Goal: Task Accomplishment & Management: Use online tool/utility

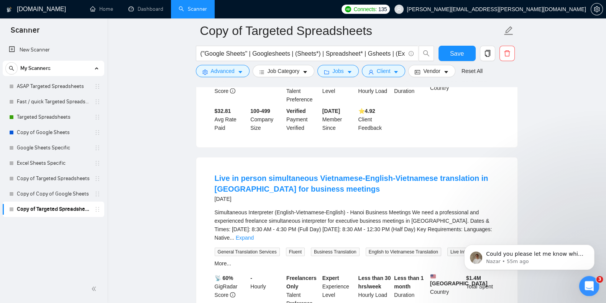
scroll to position [196, 0]
click at [561, 253] on span "Could you please let me know which specific scanner is showing this message? ​ …" at bounding box center [535, 291] width 99 height 82
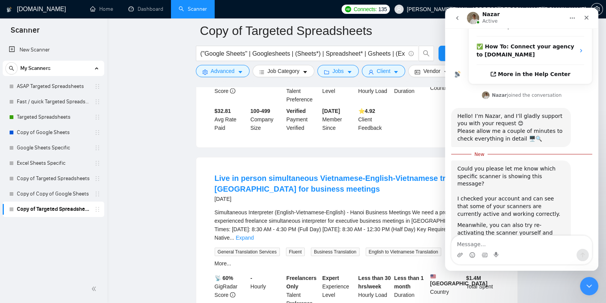
scroll to position [209, 0]
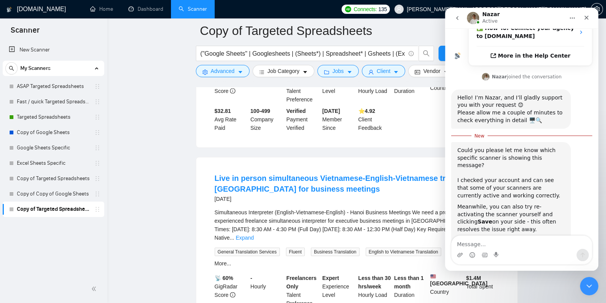
click at [512, 244] on textarea "Message…" at bounding box center [522, 241] width 140 height 13
type textarea "Hi nazar sorry yes all good now I believe"
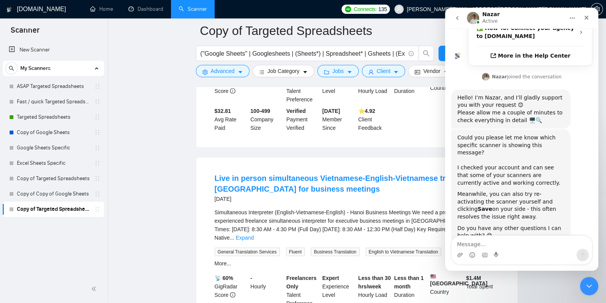
scroll to position [219, 0]
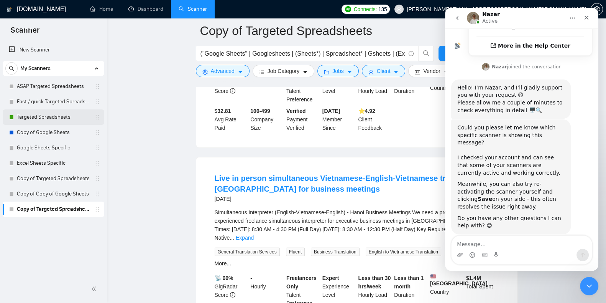
click at [44, 120] on link "Targeted Spreadsheets" at bounding box center [53, 116] width 73 height 15
click at [589, 18] on icon "Close" at bounding box center [587, 18] width 6 height 6
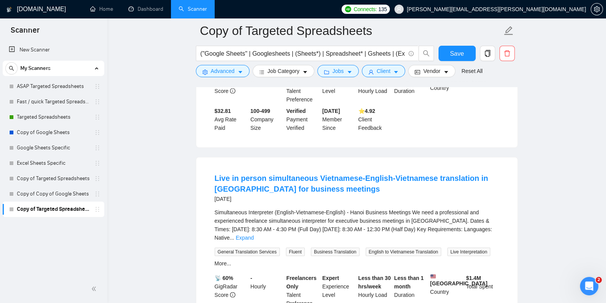
click at [510, 55] on icon "delete" at bounding box center [507, 53] width 7 height 7
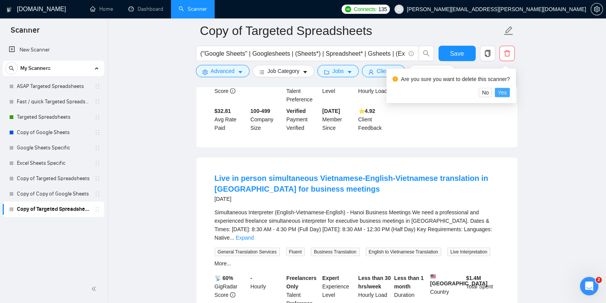
click at [499, 90] on span "Yes" at bounding box center [502, 92] width 9 height 8
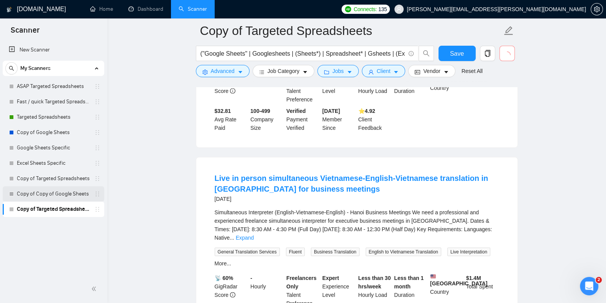
click at [49, 193] on link "Copy of Copy of Google Sheets" at bounding box center [53, 193] width 73 height 15
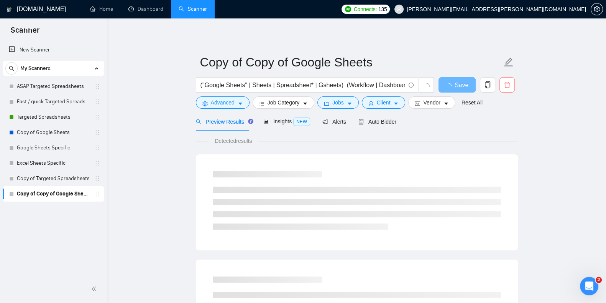
click at [508, 90] on button "button" at bounding box center [507, 84] width 15 height 15
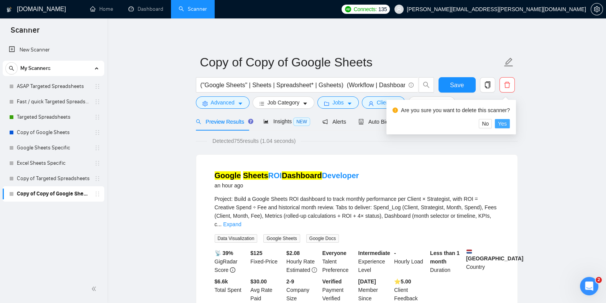
click at [503, 122] on span "Yes" at bounding box center [502, 123] width 9 height 8
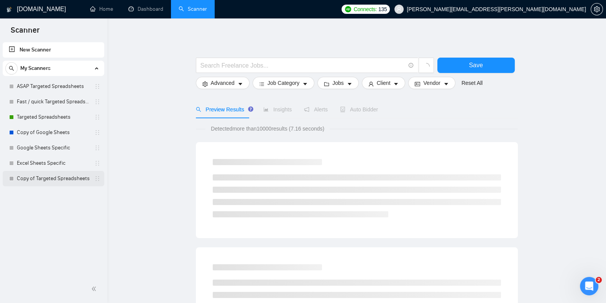
click at [59, 183] on link "Copy of Targeted Spreadsheets" at bounding box center [53, 178] width 73 height 15
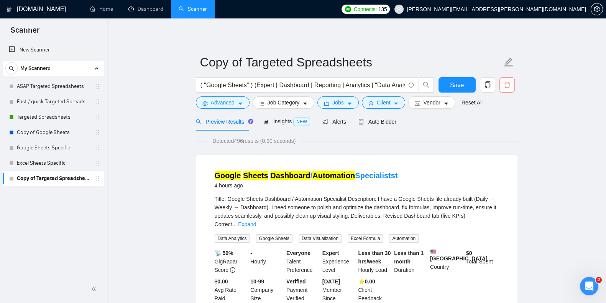
click at [513, 84] on span "delete" at bounding box center [507, 84] width 15 height 7
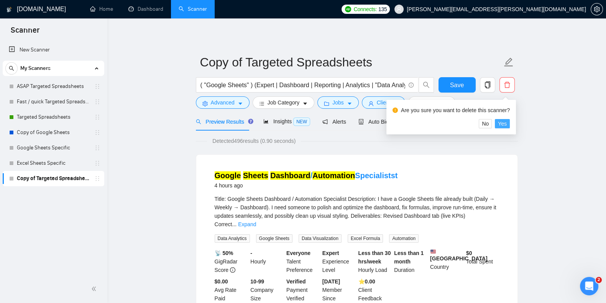
click at [502, 123] on span "Yes" at bounding box center [502, 123] width 9 height 8
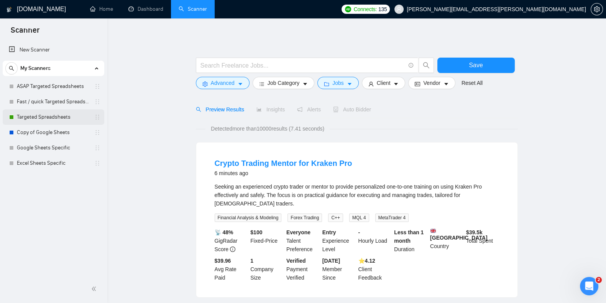
click at [45, 117] on link "Targeted Spreadsheets" at bounding box center [53, 116] width 73 height 15
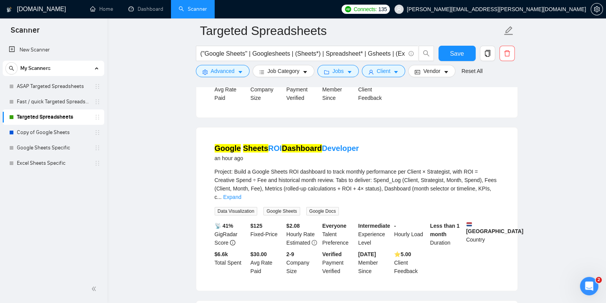
scroll to position [192, 0]
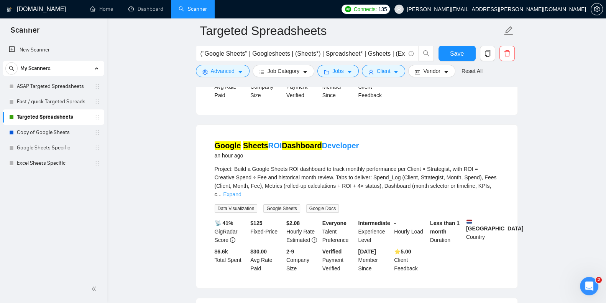
click at [241, 191] on link "Expand" at bounding box center [232, 194] width 18 height 6
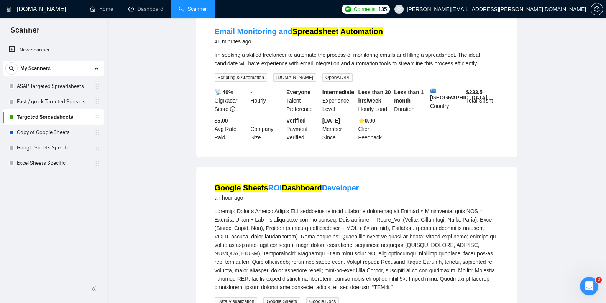
scroll to position [0, 0]
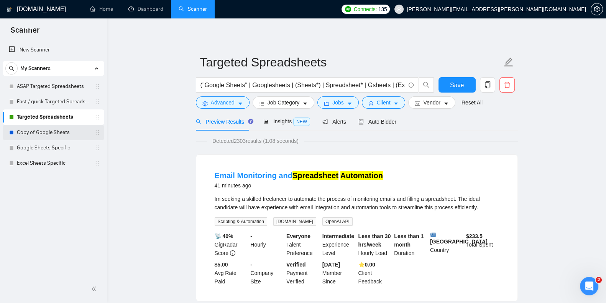
click at [43, 133] on link "Copy of Google Sheets" at bounding box center [53, 132] width 73 height 15
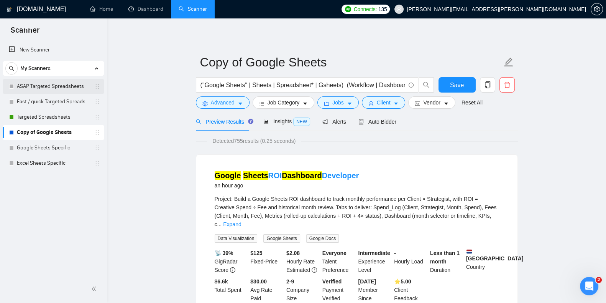
click at [57, 89] on link "ASAP Targeted Spreadsheets" at bounding box center [53, 86] width 73 height 15
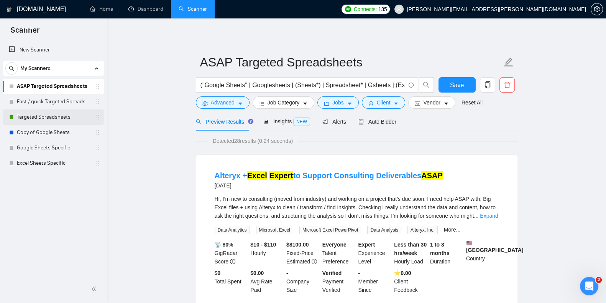
click at [44, 115] on link "Targeted Spreadsheets" at bounding box center [53, 116] width 73 height 15
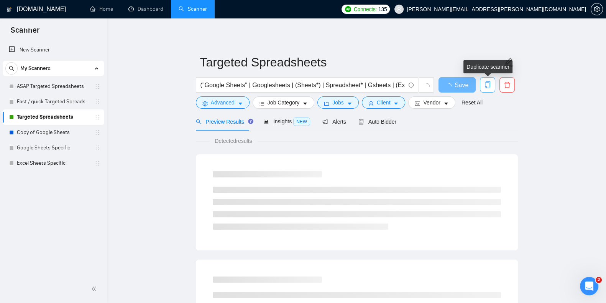
click at [488, 87] on icon "copy" at bounding box center [487, 84] width 7 height 7
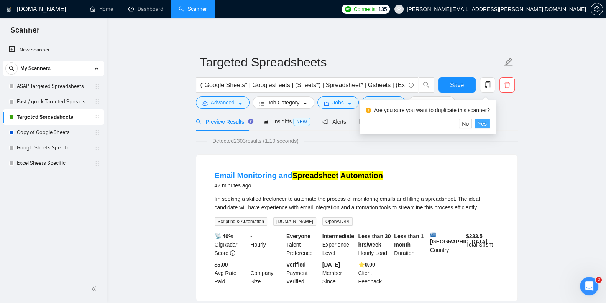
click at [484, 122] on span "Yes" at bounding box center [482, 123] width 9 height 8
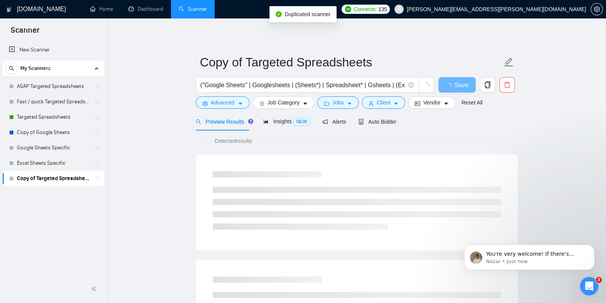
scroll to position [286, 0]
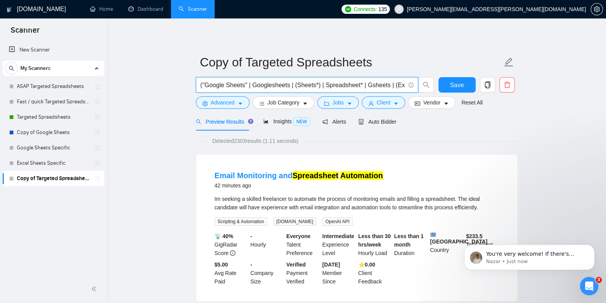
click at [222, 86] on input "("Google Sheets" | Googlesheets | (Sheets*) | Spreadsheet* | Gsheets | (Excel*)…" at bounding box center [303, 85] width 205 height 10
click at [303, 85] on input "("Google Sheets" | Googlesheets | (Sheets*) | Spreadsheet* | Gsheets | (Excel*)…" at bounding box center [303, 85] width 205 height 10
click at [269, 86] on input "("Google Sheets" | Googlesheets | (Looker*) | Spreadsheet* | Gsheets | (Excel*)…" at bounding box center [303, 85] width 205 height 10
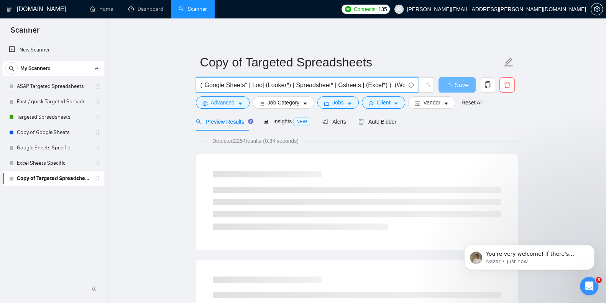
drag, startPoint x: 247, startPoint y: 83, endPoint x: 171, endPoint y: 76, distance: 76.3
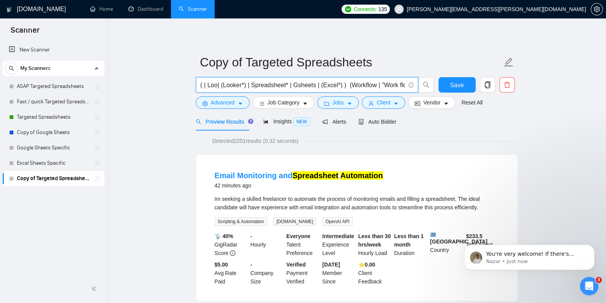
click at [207, 85] on input "( | Loo| (Looker*) | Spreadsheet* | Gsheets | (Excel*) ) (Workflow | "Work flow…" at bounding box center [303, 85] width 205 height 10
click at [214, 85] on input "( |Loo| (Looker*) | Spreadsheet* | Gsheets | (Excel*) ) (Workflow | "Work flow"…" at bounding box center [303, 85] width 205 height 10
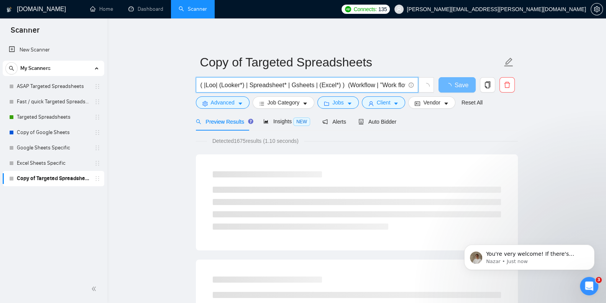
click at [204, 85] on input "( |Loo| (Looker*) | Spreadsheet* | Gsheets | (Excel*) ) (Workflow | "Work flow"…" at bounding box center [303, 85] width 205 height 10
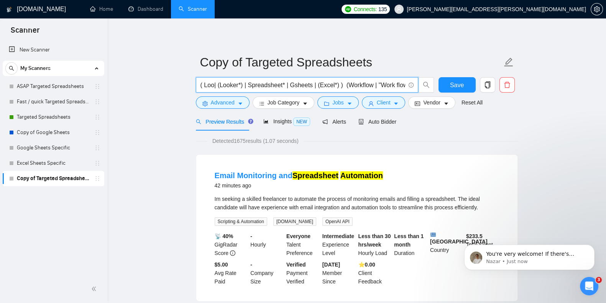
click at [213, 85] on input "( Loo| (Looker*) | Spreadsheet* | Gsheets | (Excel*) ) (Workflow | "Work flow" …" at bounding box center [303, 85] width 205 height 10
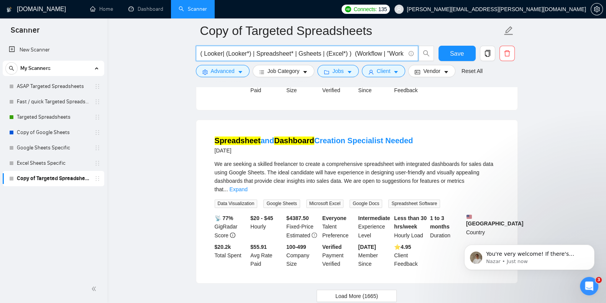
scroll to position [1587, 0]
type input "( Looker| (Looker*) | Spreadsheet* | Gsheets | (Excel*) ) (Workflow | "Work flo…"
click at [367, 291] on span "Load More (1665)" at bounding box center [357, 295] width 43 height 8
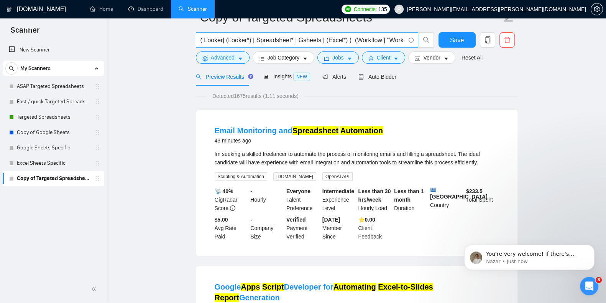
scroll to position [0, 0]
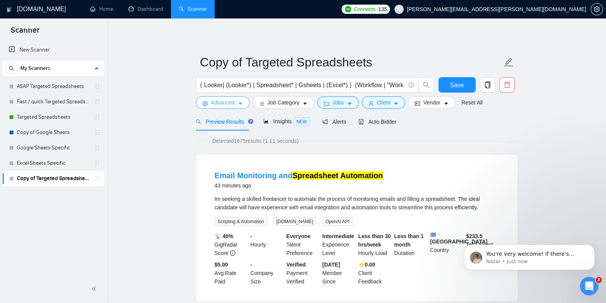
click at [216, 99] on span "Advanced" at bounding box center [223, 102] width 24 height 8
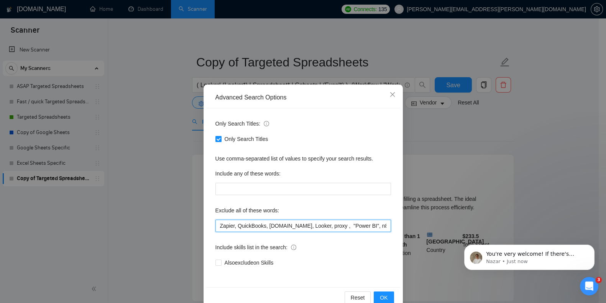
click at [297, 227] on input "Zapier, QuickBooks, [DOMAIN_NAME], Looker, proxy , "Power BI", n8n, "Web scrapi…" at bounding box center [303, 225] width 176 height 12
type input "Zapier, QuickBooks, [DOMAIN_NAME], proxy , "Power BI", n8n, "Web scraping""
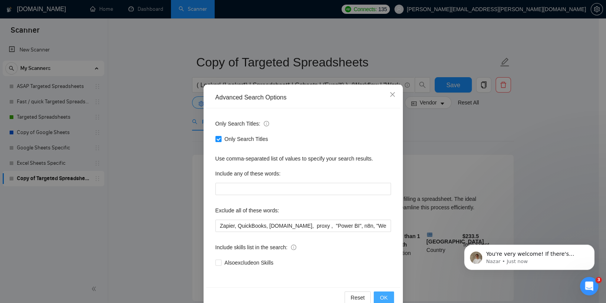
click at [380, 295] on span "OK" at bounding box center [384, 297] width 8 height 8
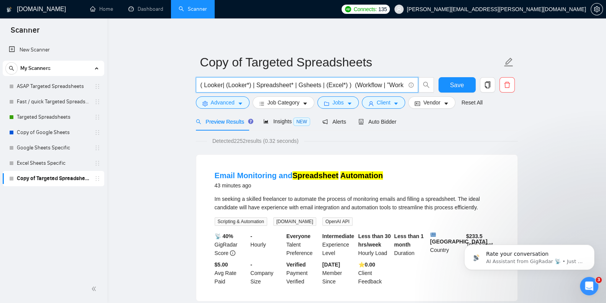
click at [221, 85] on input "( Looker| (Looker*) | Spreadsheet* | Gsheets | (Excel*) ) (Workflow | "Work flo…" at bounding box center [303, 85] width 205 height 10
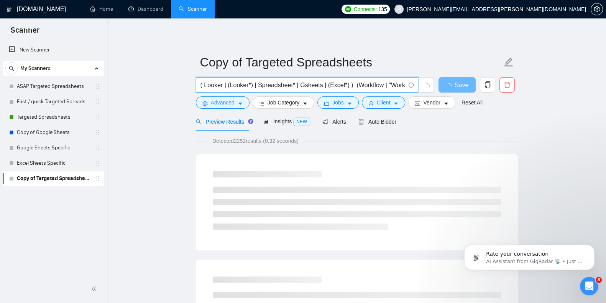
click at [333, 86] on input "( Looker | (Looker*) | Spreadsheet* | Gsheets | (Excel*) ) (Workflow | "Work fl…" at bounding box center [303, 85] width 205 height 10
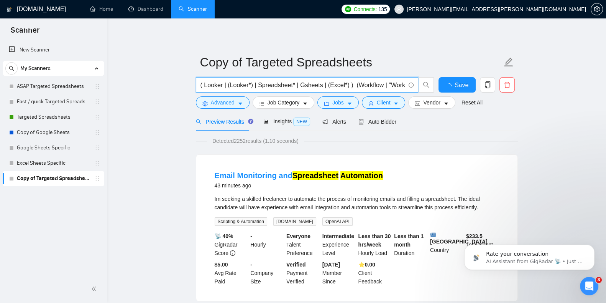
click at [202, 83] on input "( Looker | (Looker*) | Spreadsheet* | Gsheets | (Excel*) ) (Workflow | "Work fl…" at bounding box center [303, 85] width 205 height 10
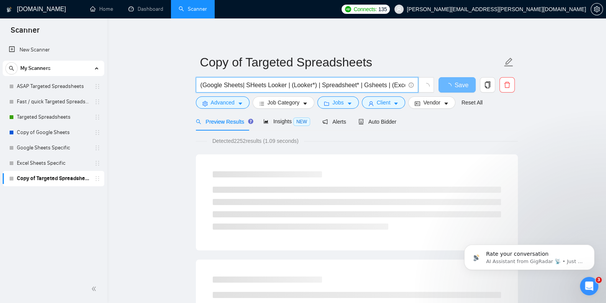
click at [252, 85] on input "(Google Sheets| SHeets Looker | (Looker*) | Spreadsheet* | Gsheets | (Excel*) )…" at bounding box center [303, 85] width 205 height 10
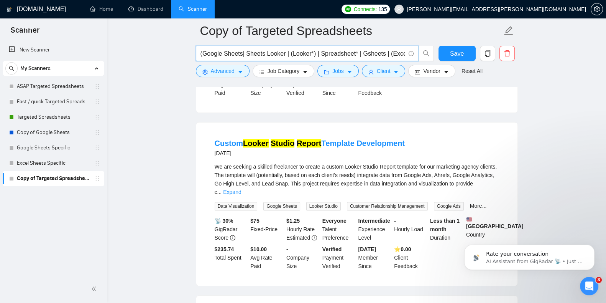
scroll to position [674, 0]
click at [241, 188] on link "Expand" at bounding box center [232, 191] width 18 height 6
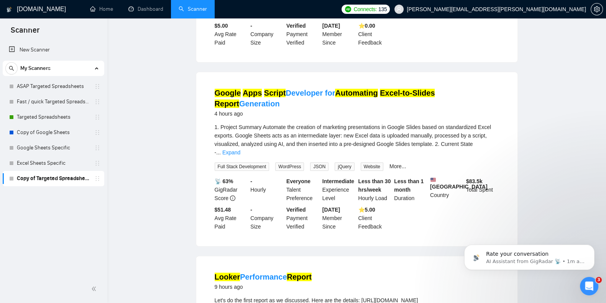
scroll to position [0, 0]
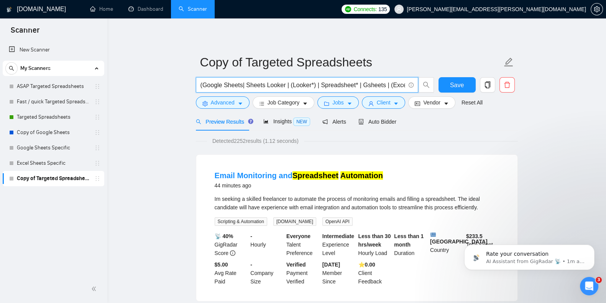
click at [257, 85] on input "(Google Sheets| Sheets Looker | (Looker*) | Spreadsheet* | Gsheets | (Excel*) )…" at bounding box center [303, 85] width 205 height 10
drag, startPoint x: 242, startPoint y: 83, endPoint x: 202, endPoint y: 82, distance: 39.9
click at [202, 82] on input "(Google Sheets| Looker | (Looker*) | Spreadsheet* | Gsheets | (Excel*) ) (Workf…" at bounding box center [303, 85] width 205 height 10
drag, startPoint x: 253, startPoint y: 85, endPoint x: 349, endPoint y: 86, distance: 96.2
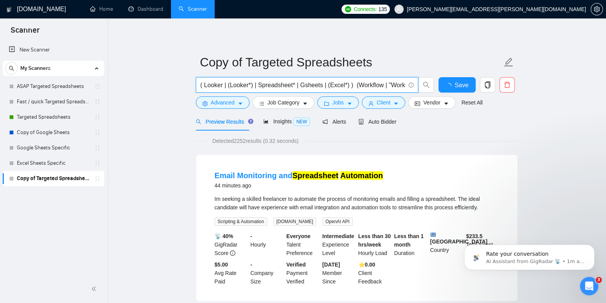
click at [349, 86] on input "( Looker | (Looker*) | Spreadsheet* | Gsheets | (Excel*) ) (Workflow | "Work fl…" at bounding box center [303, 85] width 205 height 10
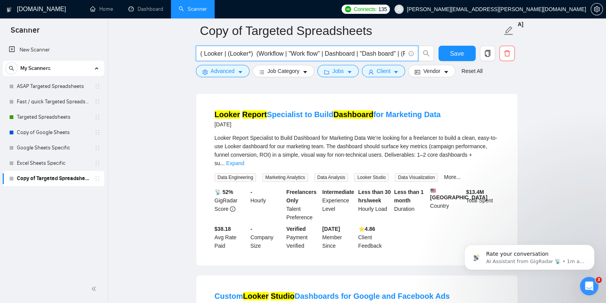
scroll to position [1064, 0]
type input "( Looker | (Looker*) (Workflow | "Work flow" | Dashboard | "Dash board" | (Repo…"
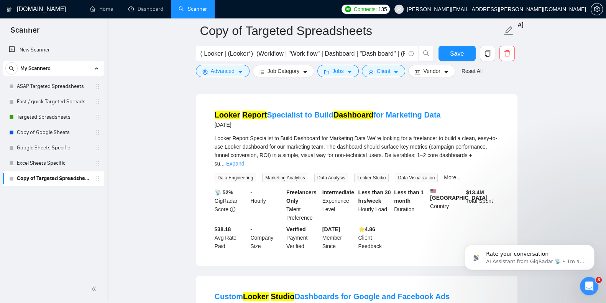
drag, startPoint x: 485, startPoint y: 148, endPoint x: 314, endPoint y: 139, distance: 170.5
click at [314, 139] on span "Looker Report Specialist to Build Dashboard for Marketing Data We’re looking fo…" at bounding box center [356, 150] width 283 height 31
click at [244, 160] on link "Expand" at bounding box center [235, 163] width 18 height 6
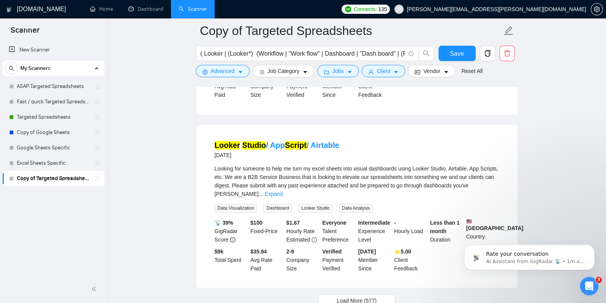
scroll to position [1621, 0]
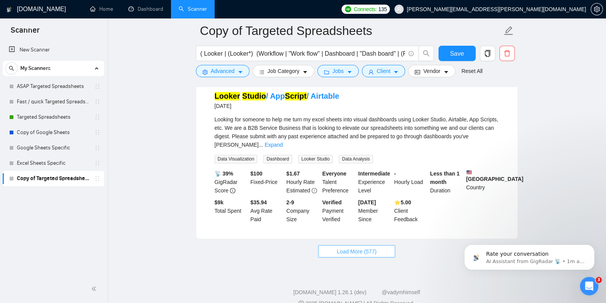
click at [332, 245] on button "Load More (577)" at bounding box center [356, 251] width 77 height 12
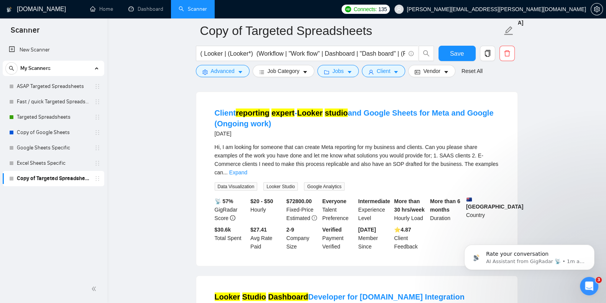
scroll to position [1953, 0]
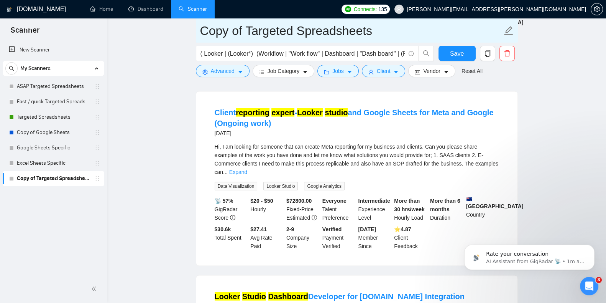
click at [276, 35] on input "Copy of Targeted Spreadsheets" at bounding box center [351, 30] width 302 height 19
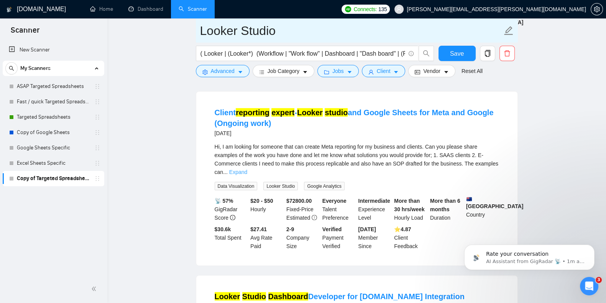
type input "Looker Studio"
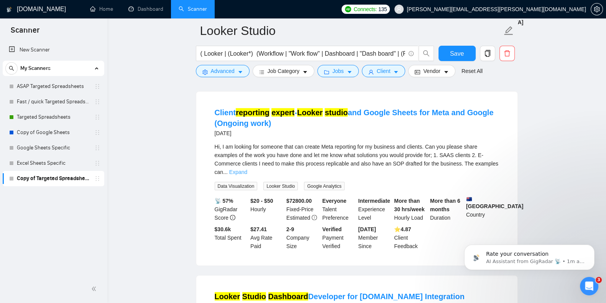
click at [247, 169] on link "Expand" at bounding box center [238, 172] width 18 height 6
click at [460, 55] on span "Save" at bounding box center [457, 54] width 14 height 10
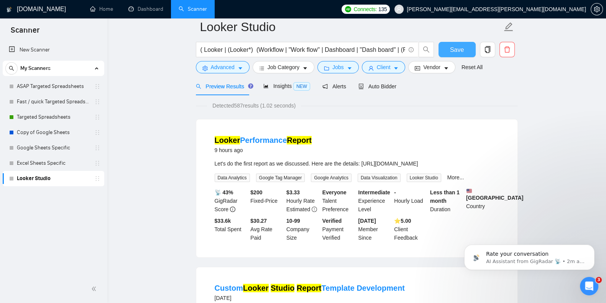
scroll to position [0, 0]
